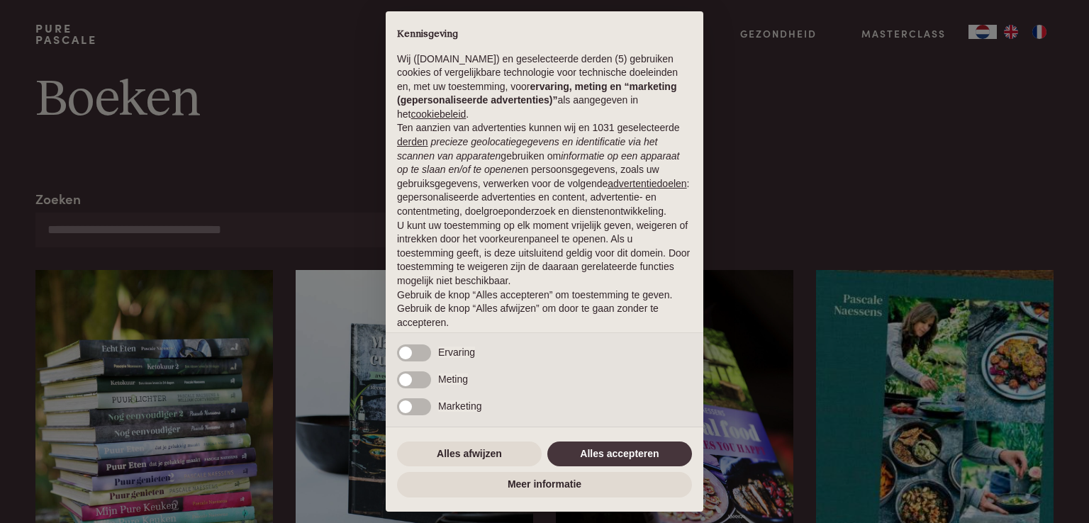
click at [241, 123] on div "× Kennisgeving Wij (purepascale.com) en geselecteerde derden (5) gebruiken cook…" at bounding box center [544, 261] width 1089 height 523
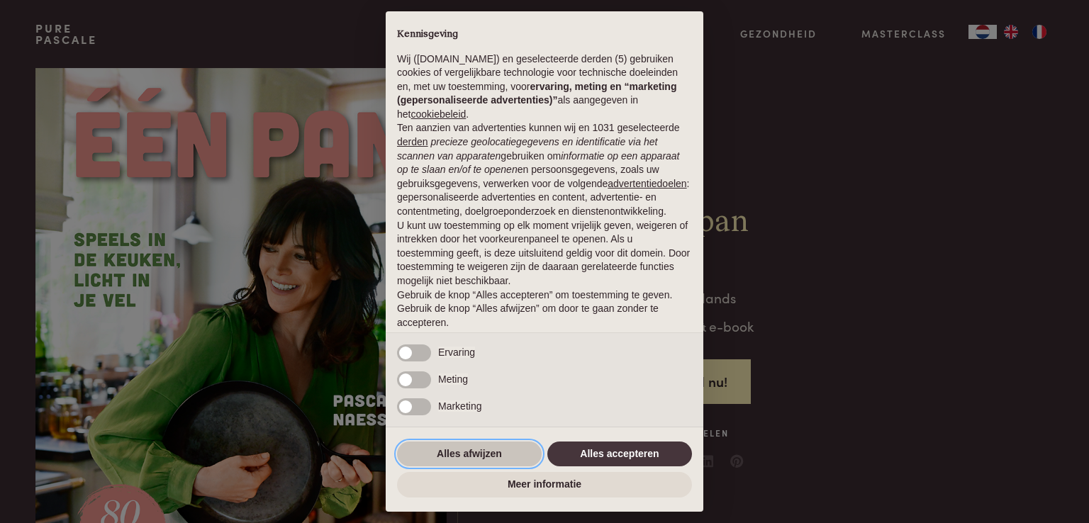
click at [491, 452] on button "Alles afwijzen" at bounding box center [469, 455] width 145 height 26
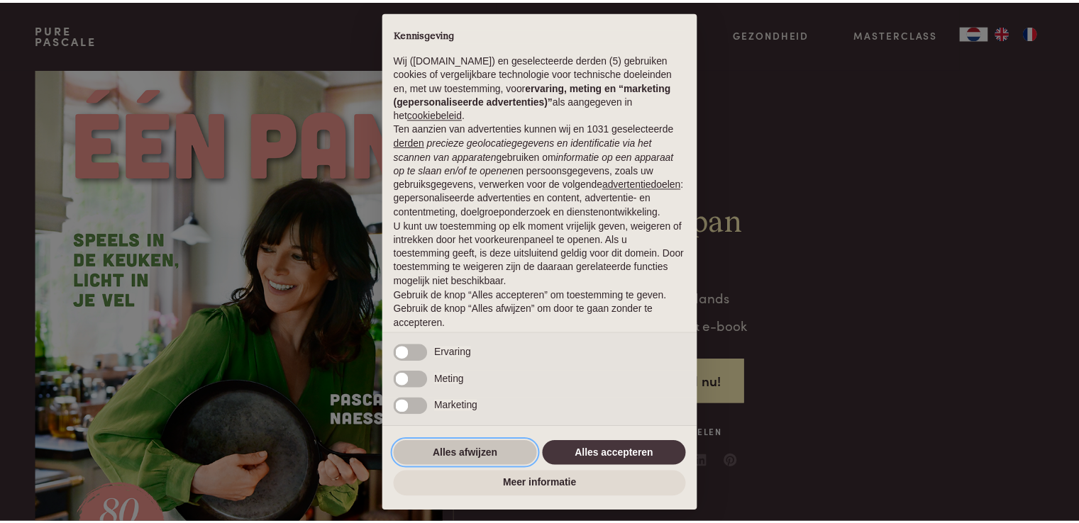
scroll to position [47, 0]
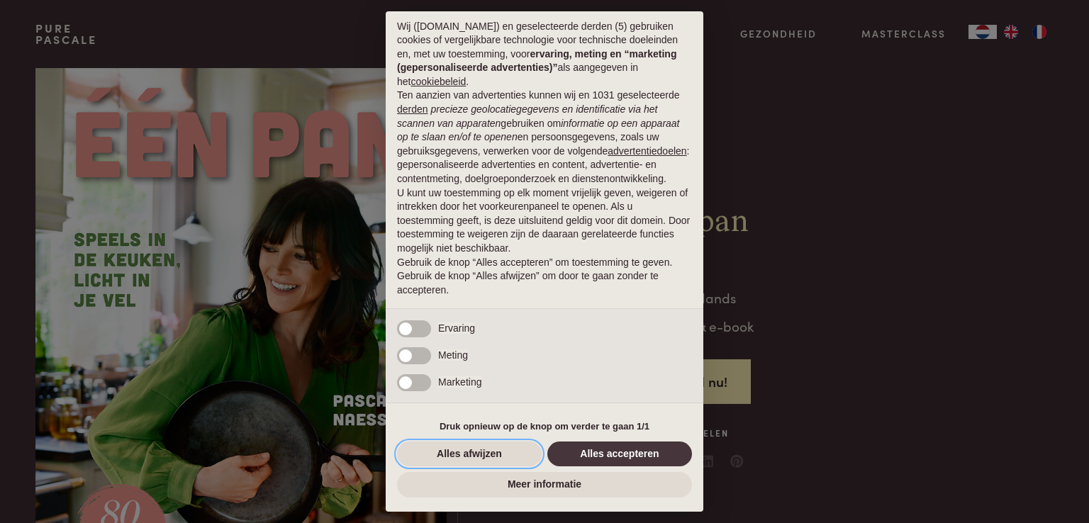
click at [485, 450] on button "Alles afwijzen" at bounding box center [469, 455] width 145 height 26
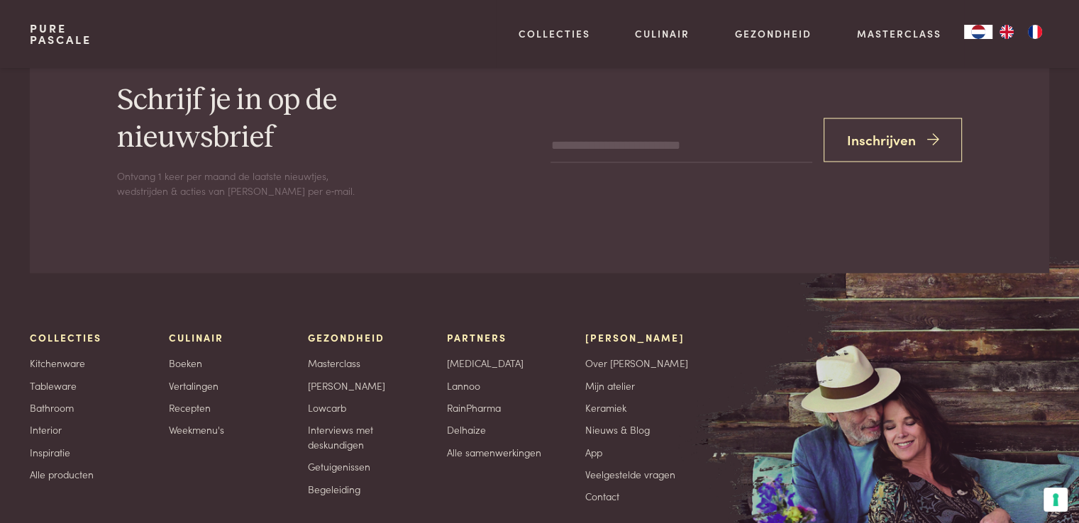
scroll to position [2825, 0]
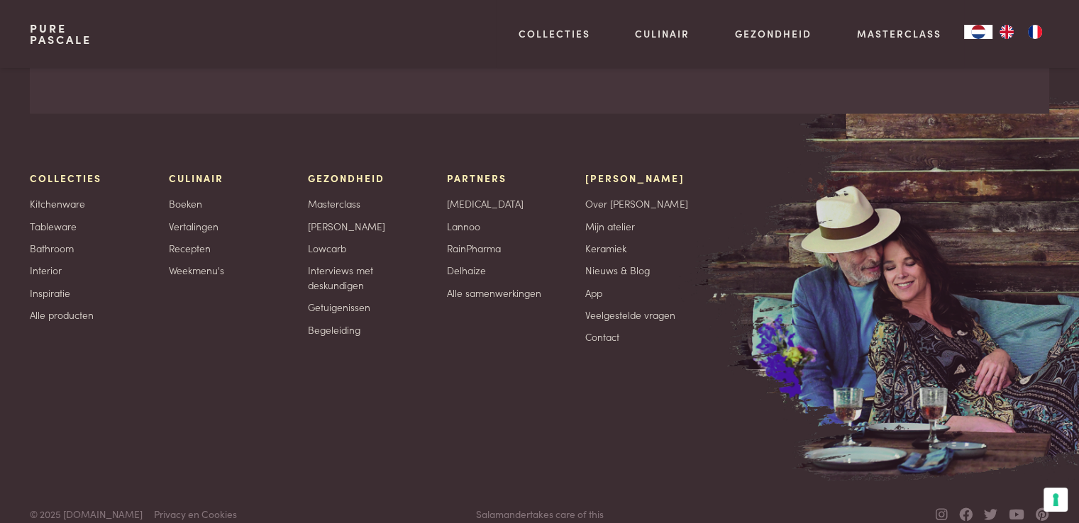
click at [911, 348] on img at bounding box center [971, 286] width 764 height 390
click at [631, 196] on link "Over [PERSON_NAME]" at bounding box center [636, 203] width 102 height 15
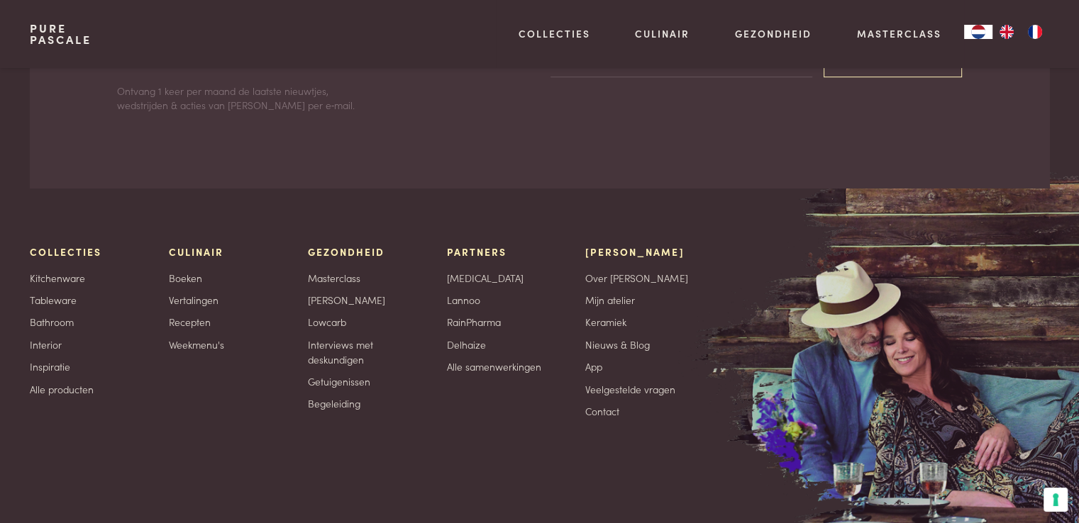
scroll to position [6213, 0]
